Goal: Browse casually: Explore the website without a specific task or goal

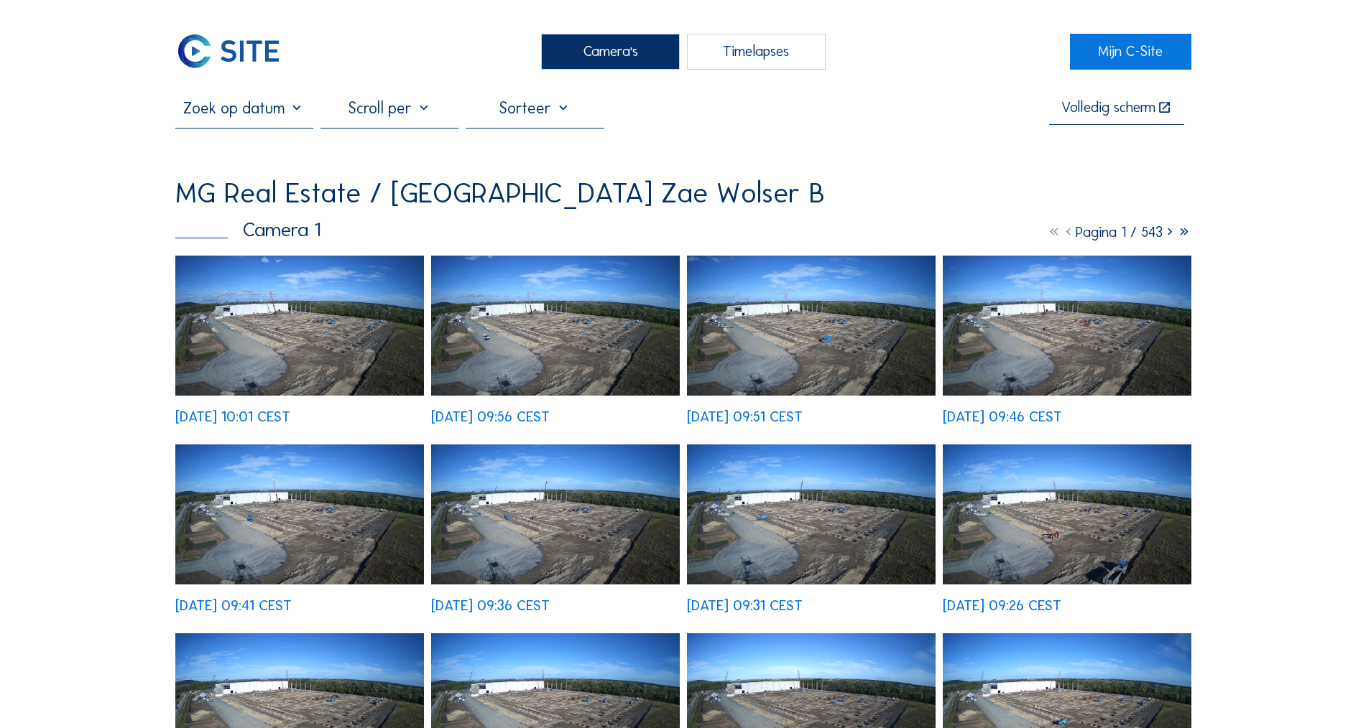
scroll to position [4, 0]
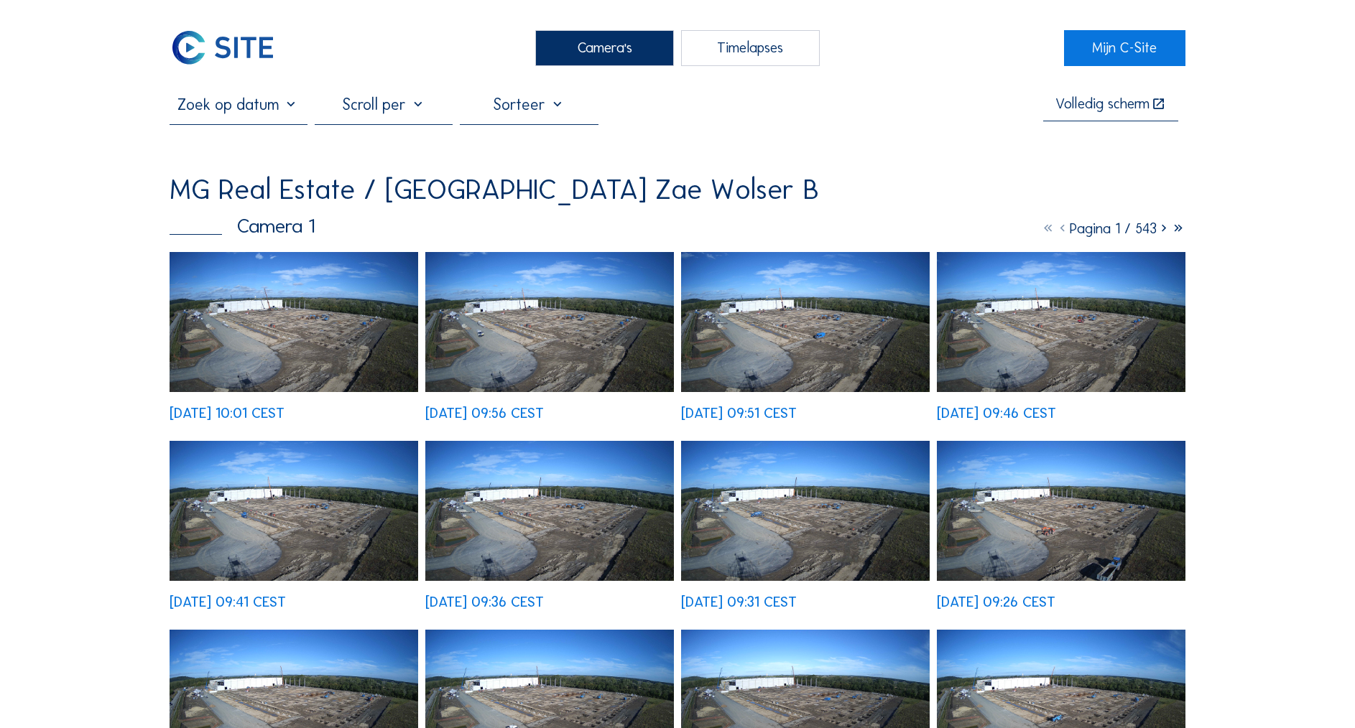
click at [380, 313] on img at bounding box center [294, 322] width 249 height 140
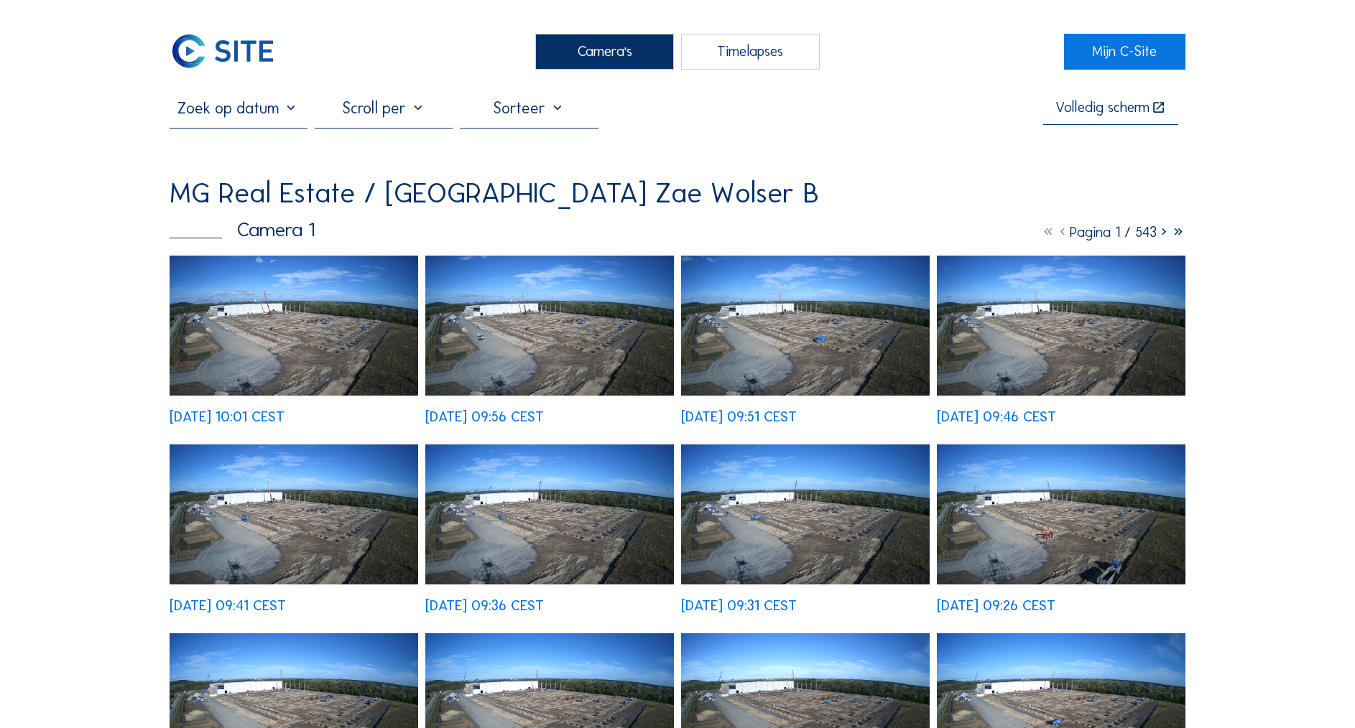
click at [1162, 232] on icon at bounding box center [1164, 231] width 14 height 17
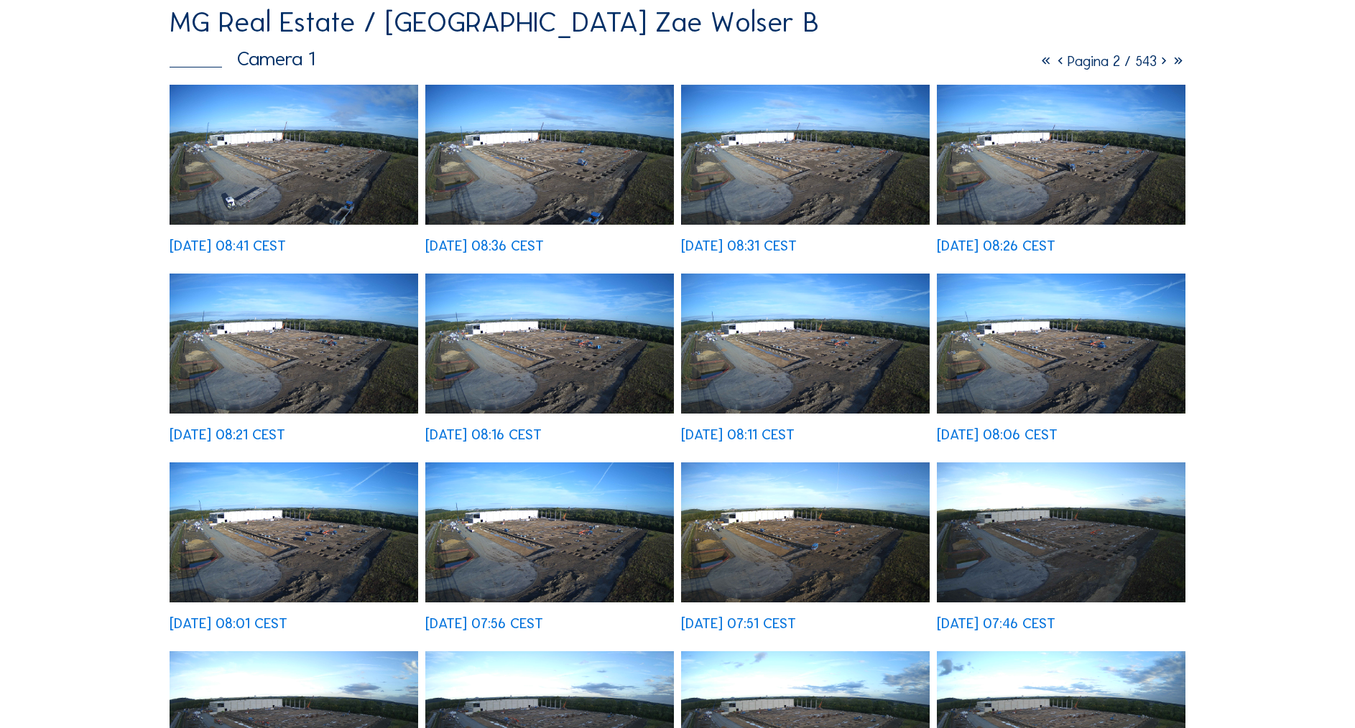
scroll to position [169, 0]
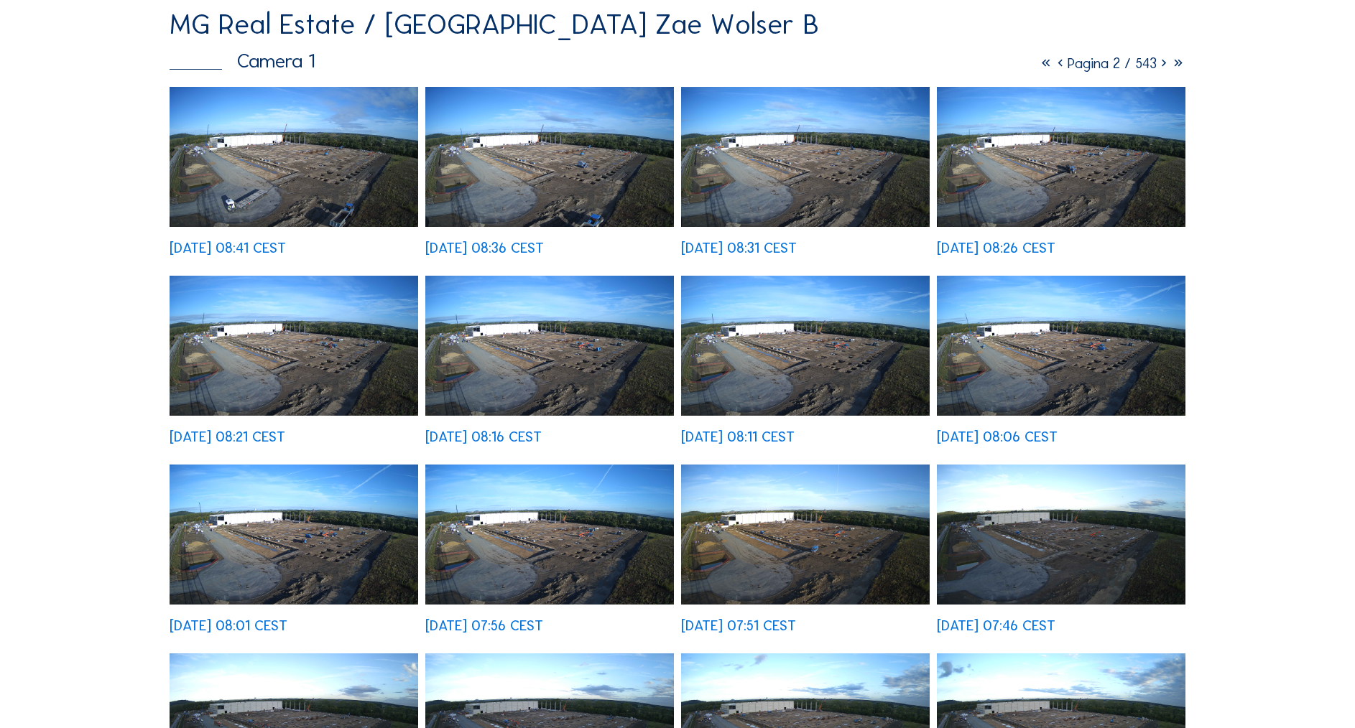
click at [1162, 61] on icon at bounding box center [1164, 63] width 14 height 17
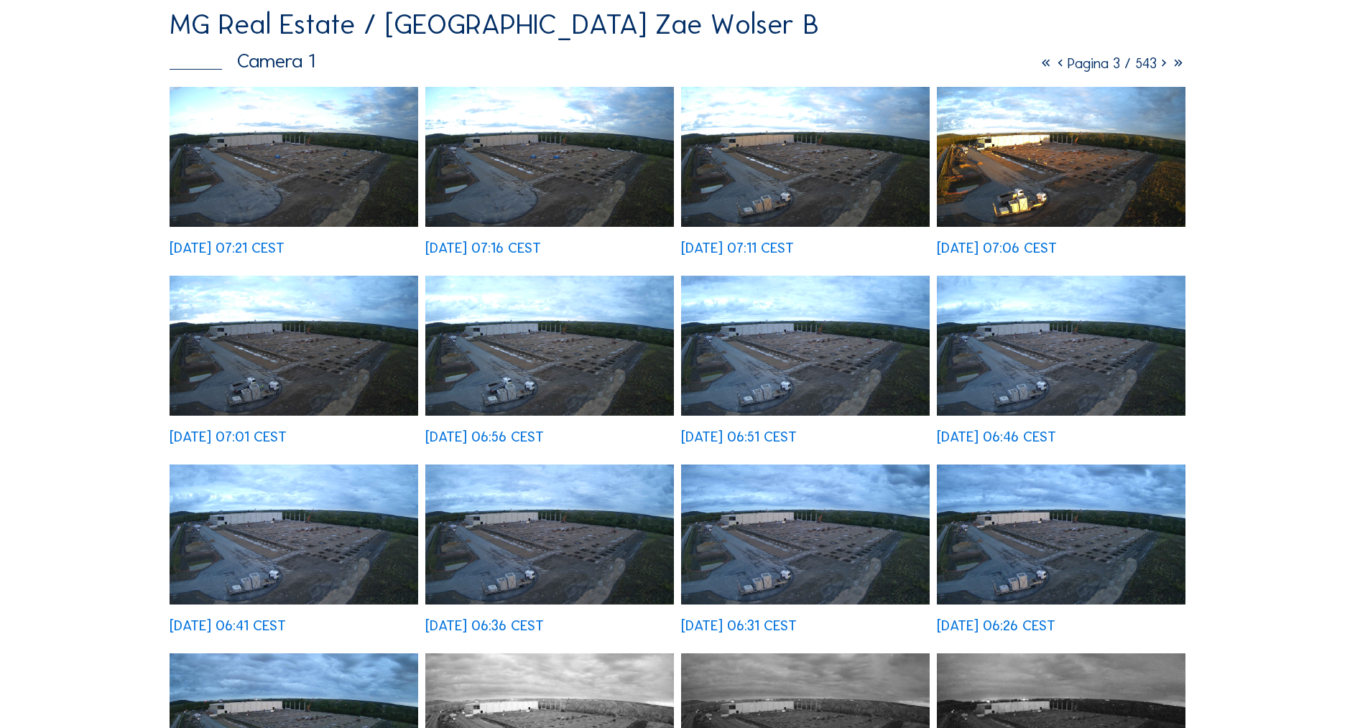
click at [779, 196] on img at bounding box center [805, 157] width 249 height 140
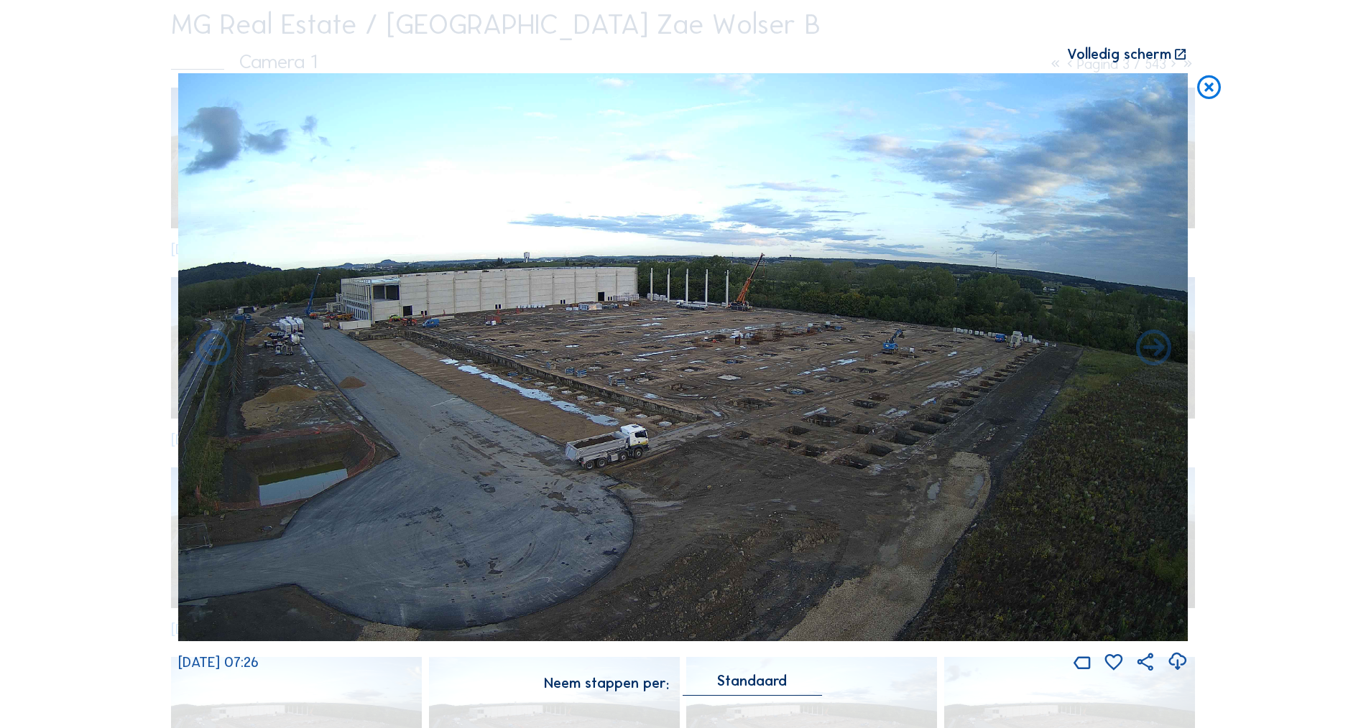
click at [1208, 84] on icon at bounding box center [1209, 87] width 29 height 29
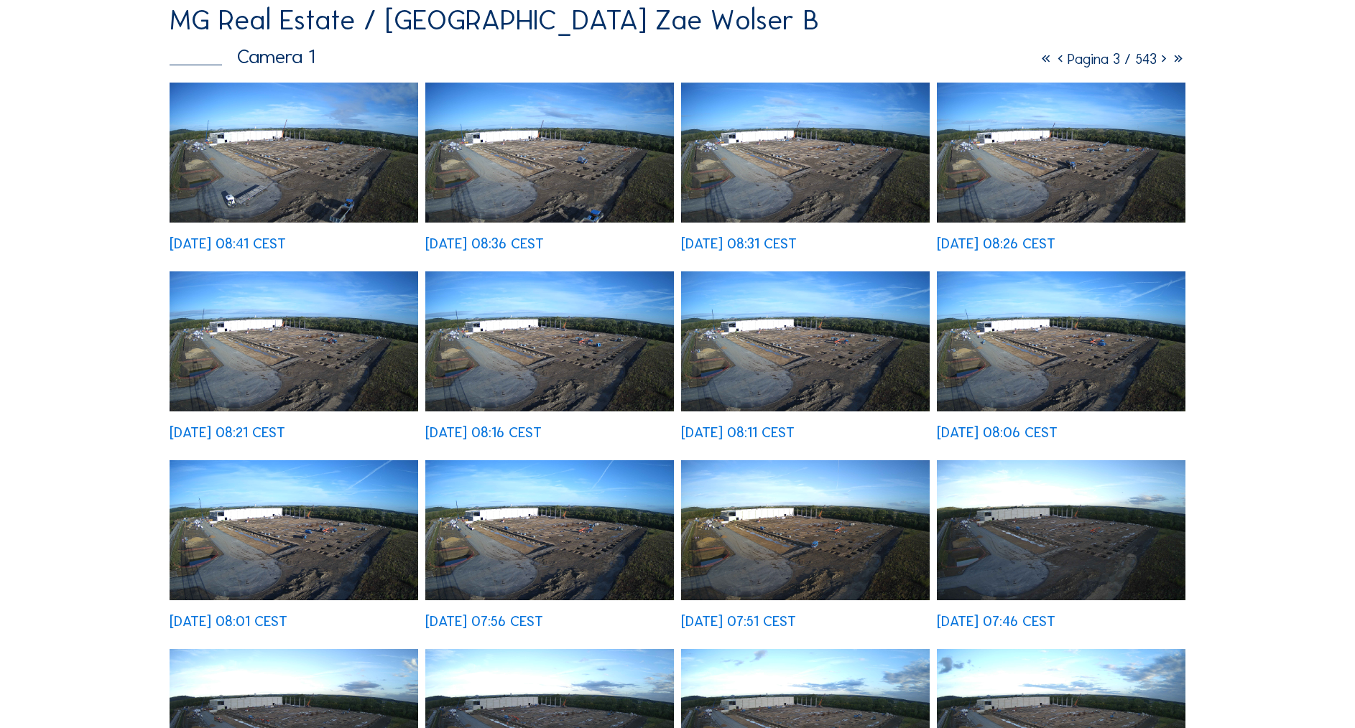
scroll to position [175, 0]
